Goal: Information Seeking & Learning: Compare options

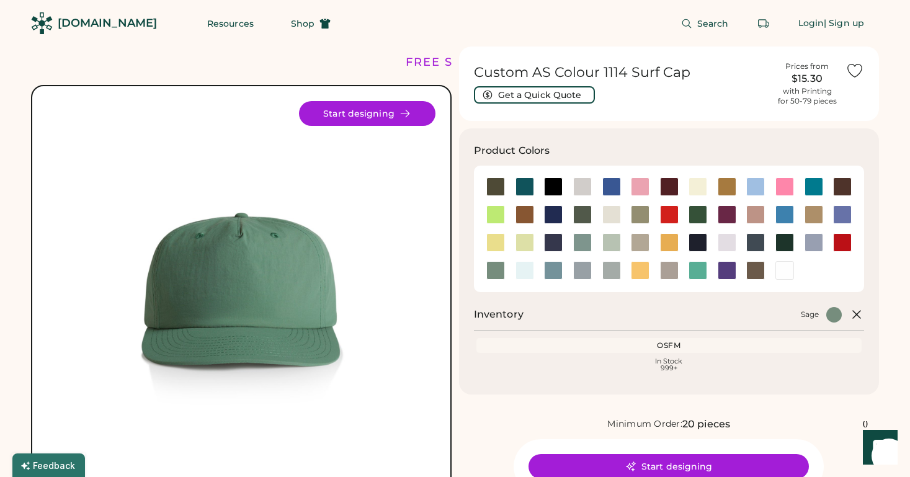
scroll to position [215, 0]
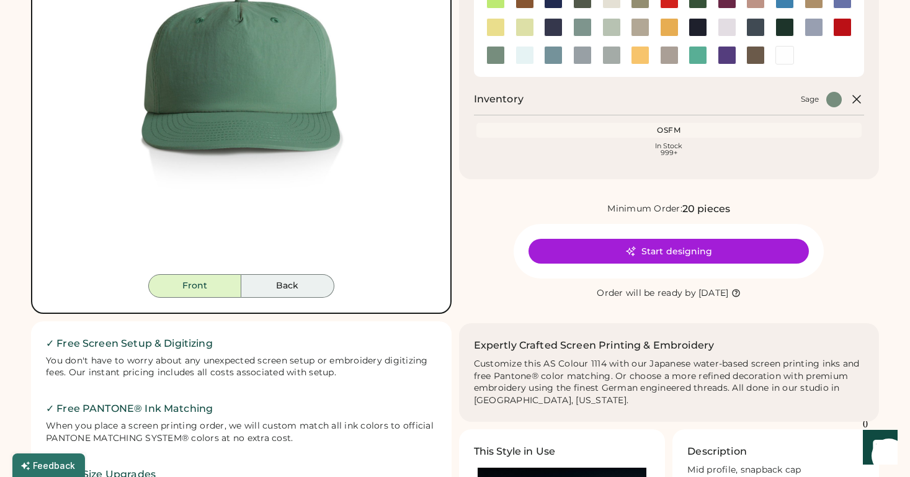
click at [290, 285] on button "Back" at bounding box center [287, 286] width 93 height 24
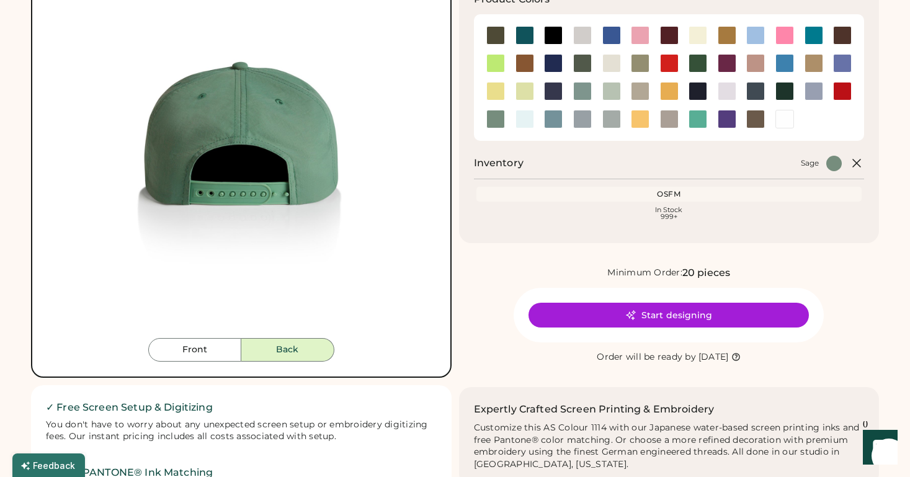
scroll to position [149, 0]
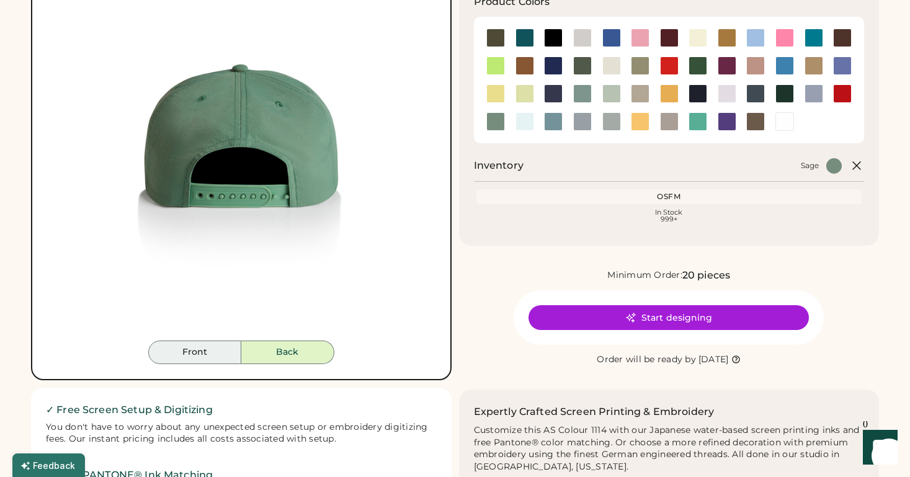
click at [227, 355] on button "Front" at bounding box center [194, 353] width 93 height 24
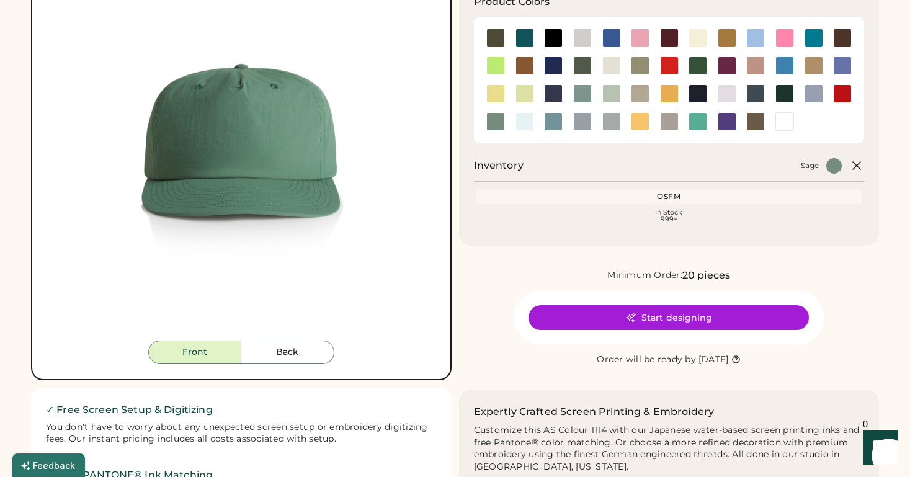
scroll to position [0, 0]
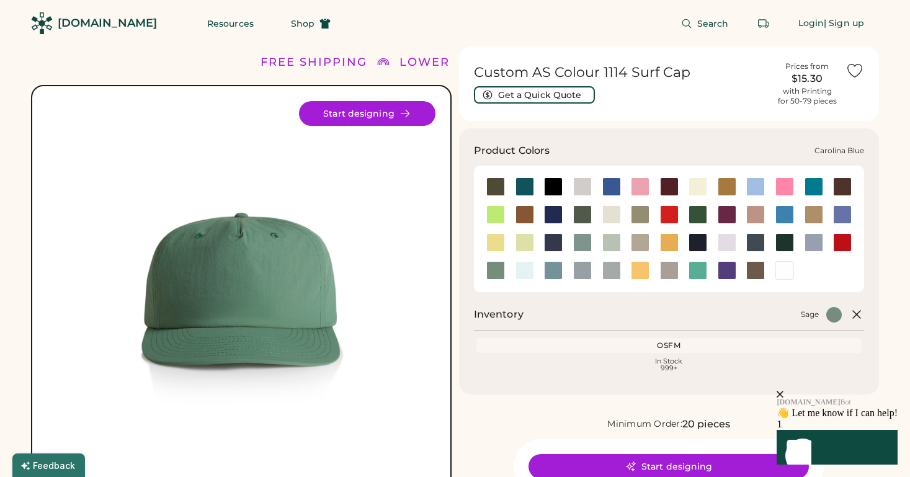
click at [754, 182] on div at bounding box center [755, 186] width 19 height 19
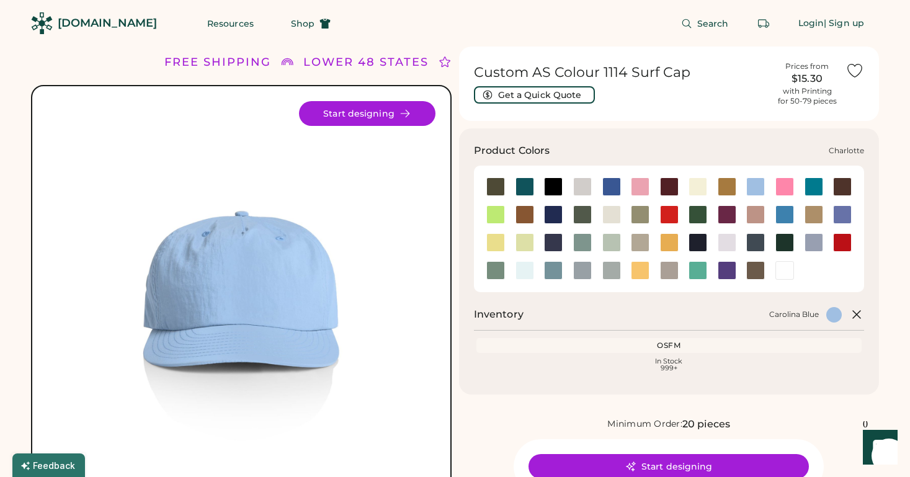
click at [809, 189] on div at bounding box center [813, 186] width 19 height 19
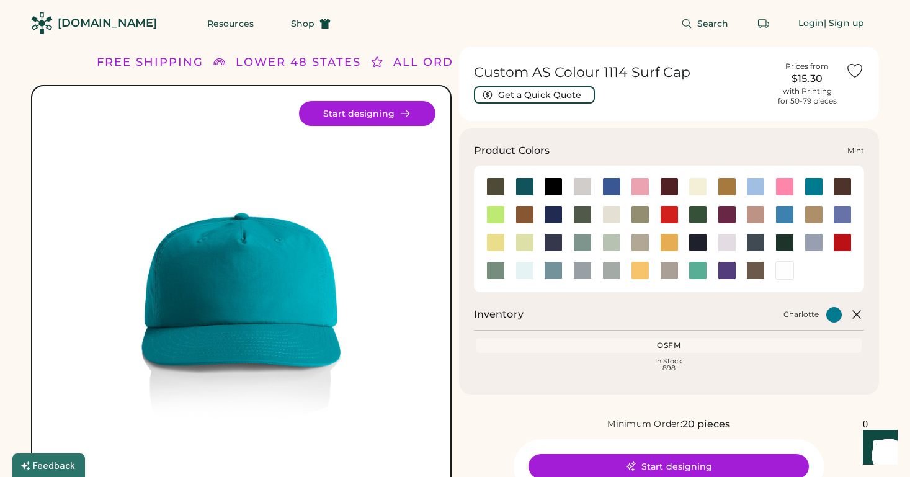
click at [603, 239] on div at bounding box center [611, 242] width 19 height 19
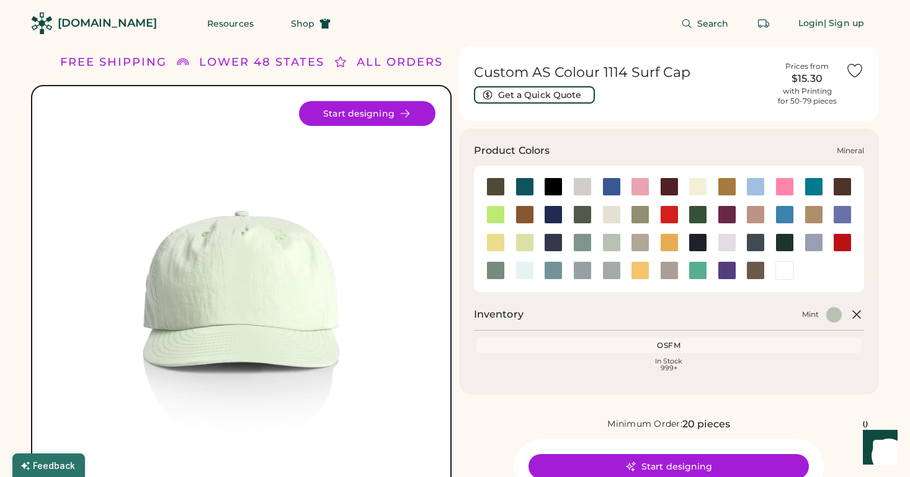
click at [584, 239] on div at bounding box center [582, 242] width 19 height 19
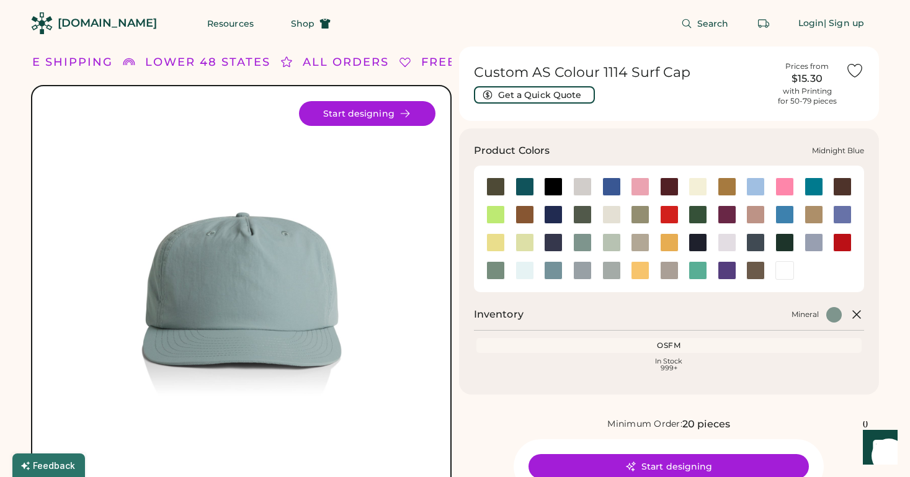
click at [544, 236] on div at bounding box center [553, 242] width 19 height 19
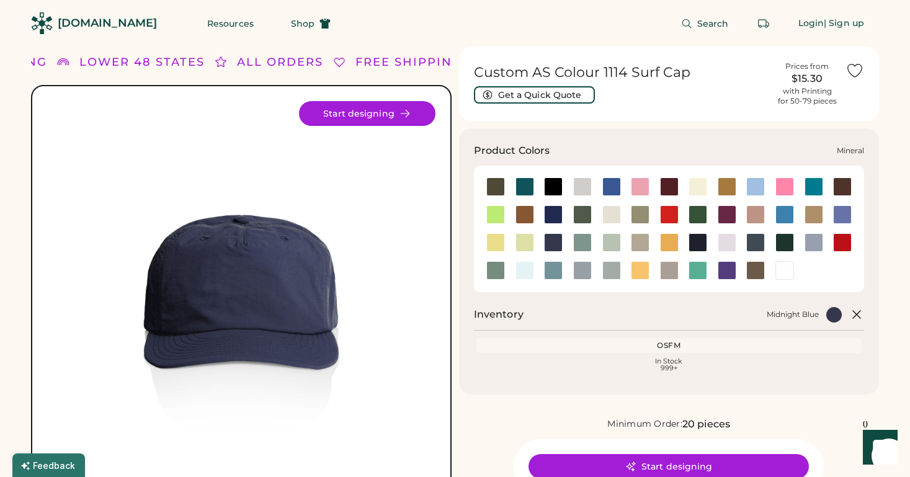
click at [571, 243] on div at bounding box center [582, 242] width 29 height 19
click at [582, 243] on div at bounding box center [582, 242] width 19 height 19
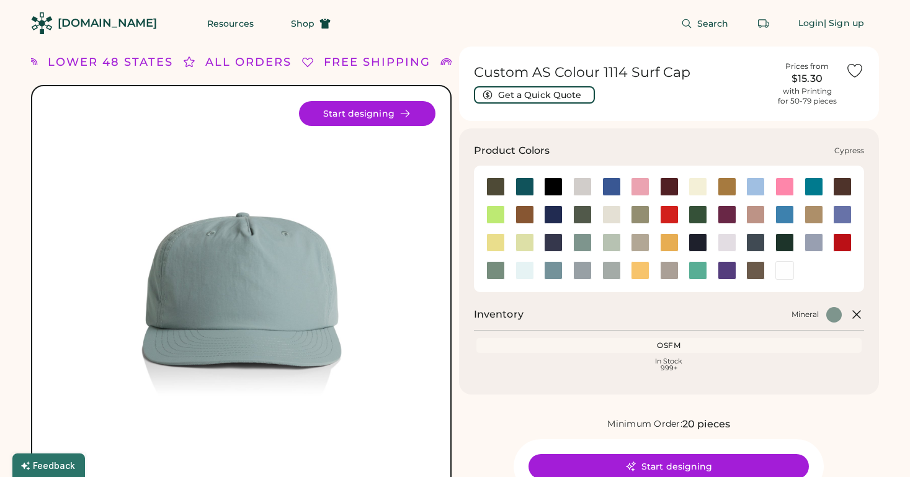
click at [577, 198] on div at bounding box center [582, 187] width 29 height 28
click at [582, 185] on div at bounding box center [582, 186] width 19 height 19
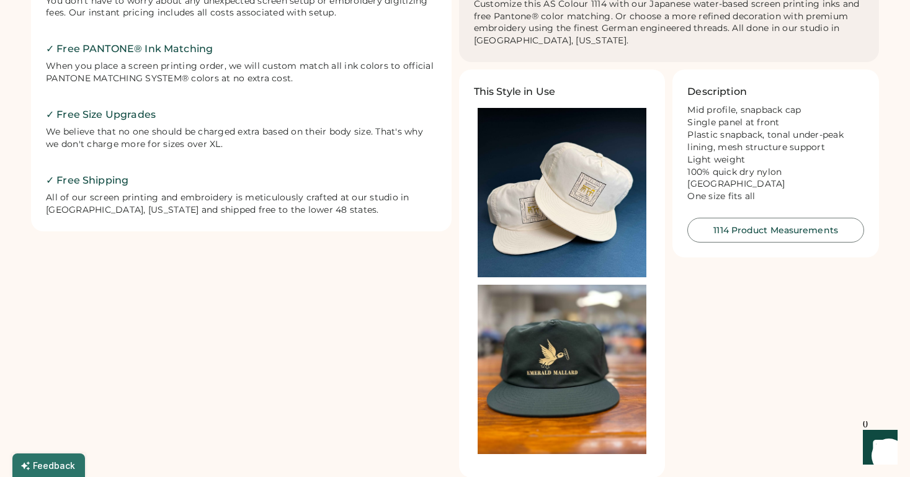
scroll to position [577, 0]
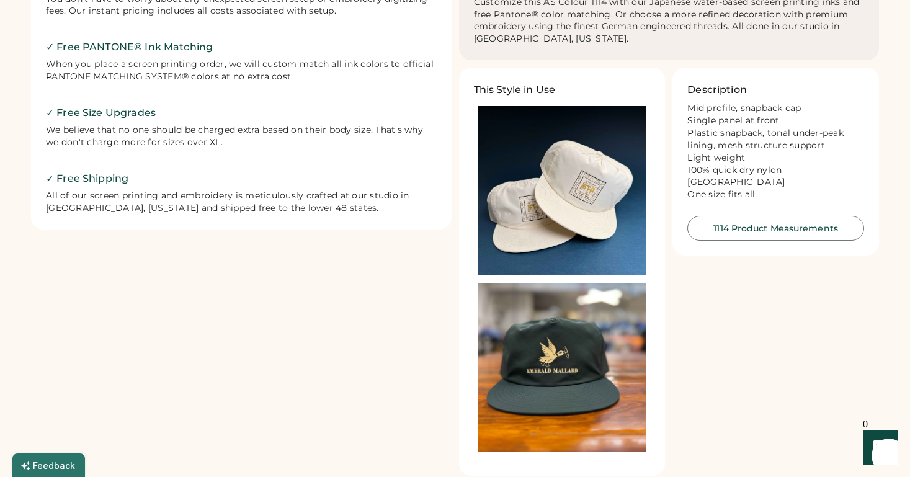
click at [581, 376] on img at bounding box center [562, 367] width 169 height 169
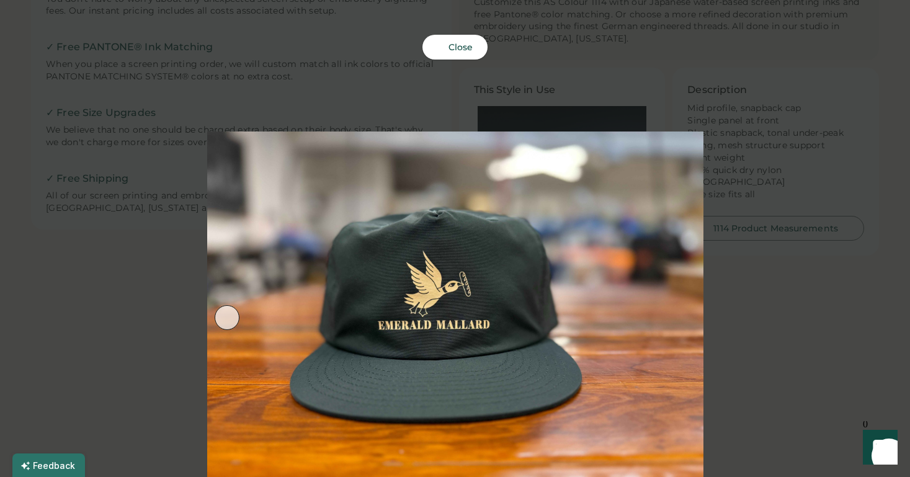
scroll to position [7, 0]
click at [158, 257] on div at bounding box center [455, 238] width 910 height 477
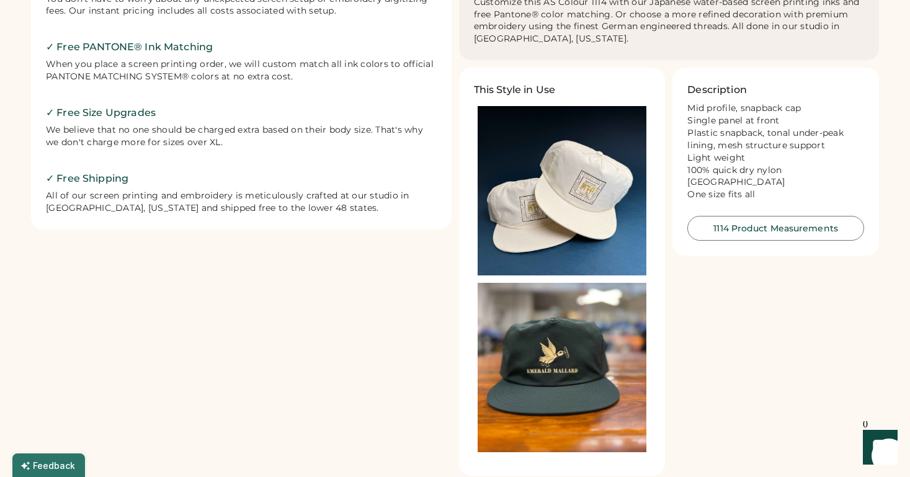
click at [542, 201] on img at bounding box center [562, 190] width 169 height 169
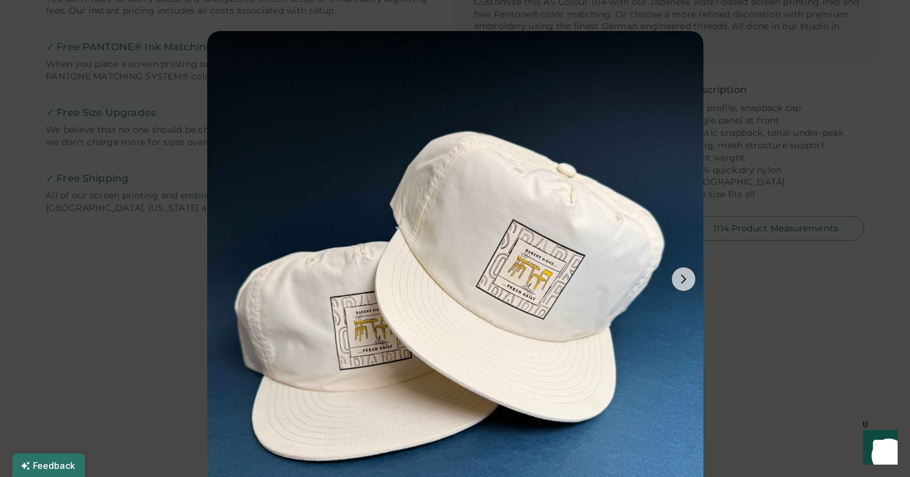
scroll to position [45, 0]
click at [120, 251] on div at bounding box center [455, 238] width 910 height 477
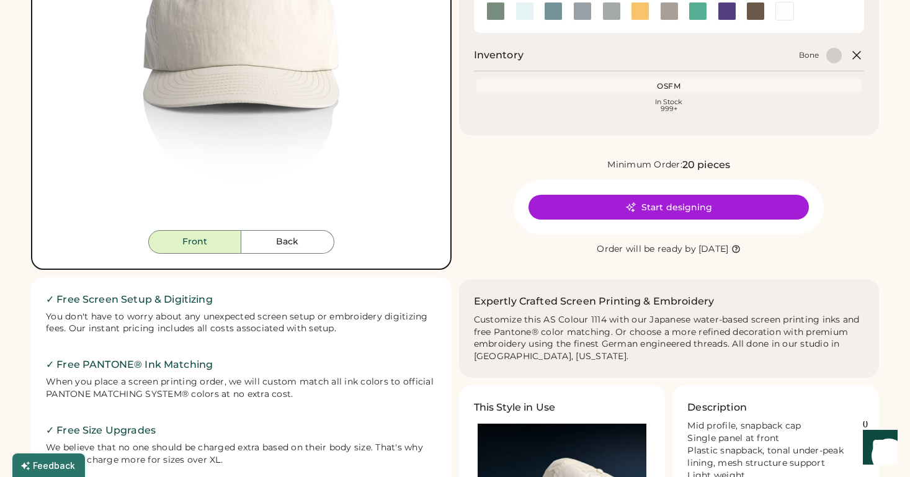
scroll to position [223, 0]
